Goal: Answer question/provide support: Share knowledge or assist other users

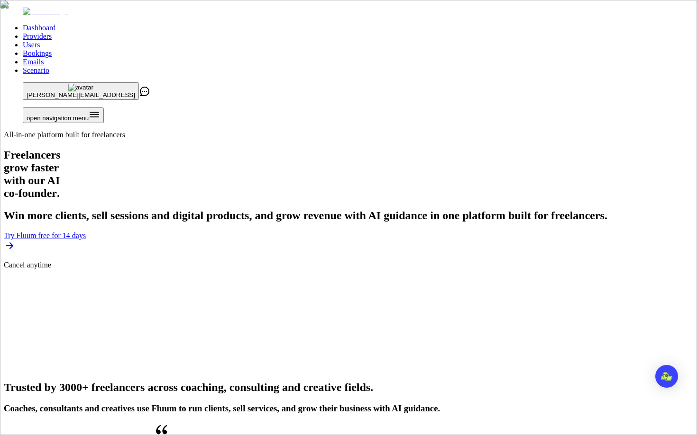
click at [40, 41] on link "Users" at bounding box center [31, 45] width 17 height 8
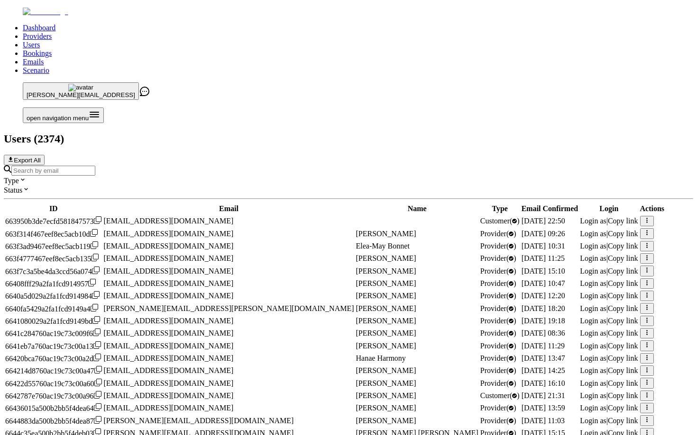
click at [95, 166] on input "Search by email" at bounding box center [53, 171] width 84 height 10
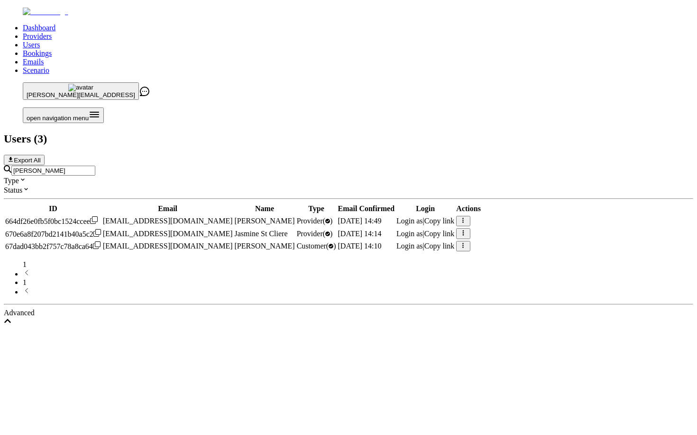
click at [198, 165] on div "balan" at bounding box center [348, 170] width 689 height 10
click at [95, 166] on input "balan" at bounding box center [53, 171] width 84 height 10
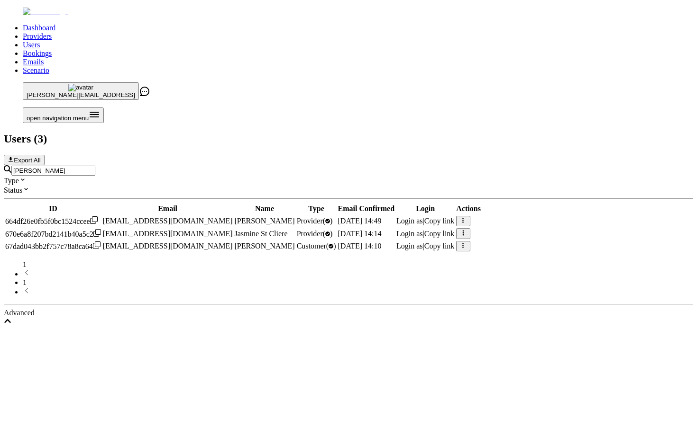
click at [95, 166] on input "balan" at bounding box center [53, 171] width 84 height 10
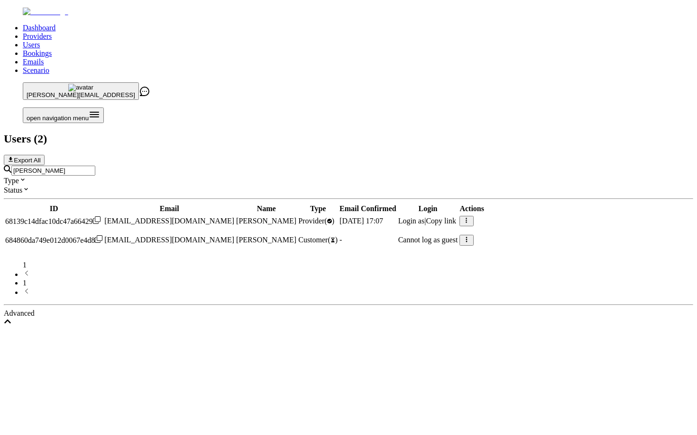
type input "rebecca ede"
click at [425, 217] on span "Login as" at bounding box center [411, 221] width 27 height 8
